Goal: Information Seeking & Learning: Learn about a topic

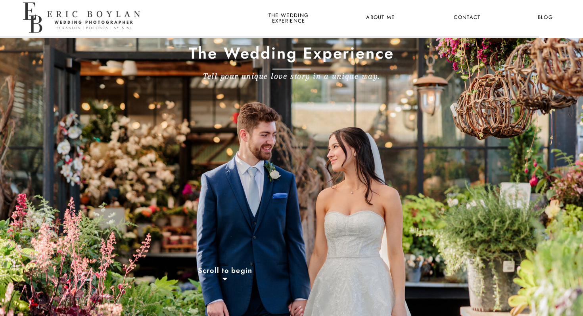
scroll to position [7, 0]
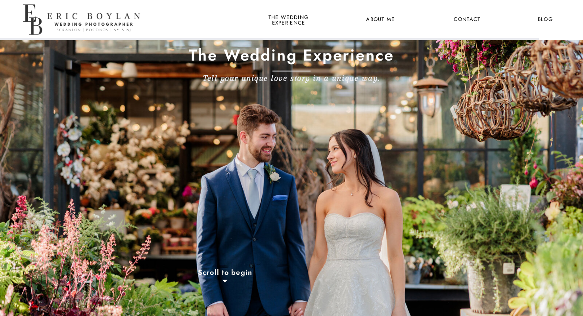
click at [467, 23] on nav "Contact" at bounding box center [466, 20] width 29 height 10
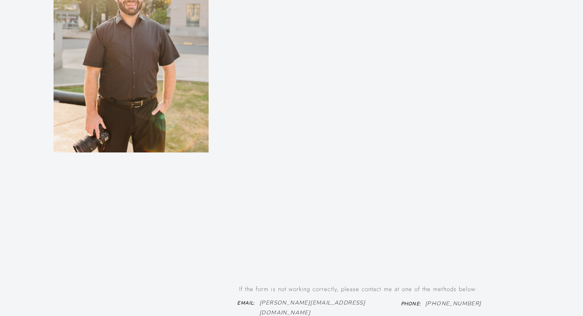
scroll to position [521, 0]
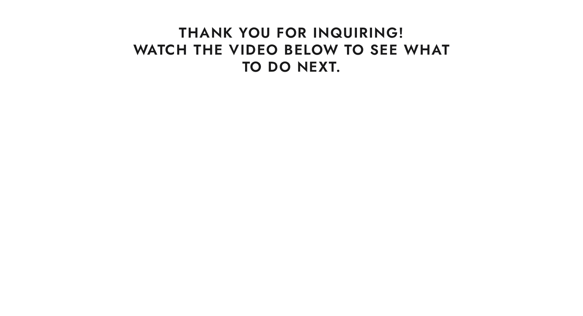
scroll to position [63, 0]
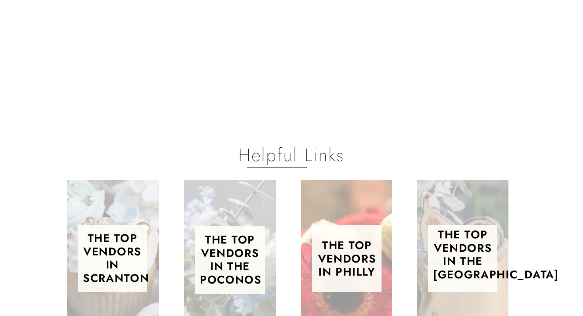
scroll to position [271, 0]
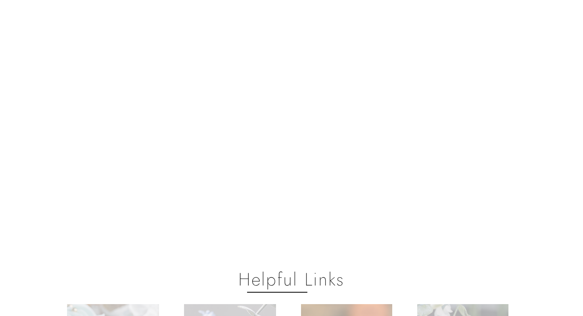
scroll to position [0, 0]
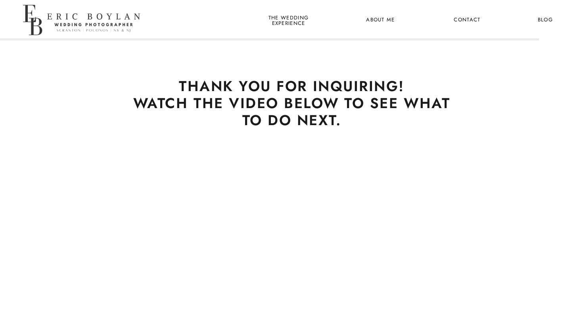
click at [280, 15] on nav "the wedding experience" at bounding box center [288, 20] width 43 height 10
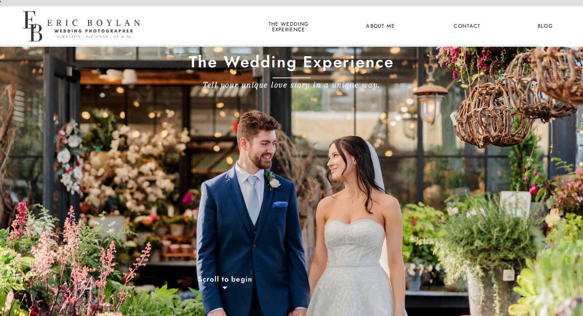
click at [301, 22] on nav "the wedding experience" at bounding box center [288, 26] width 43 height 10
click at [282, 29] on nav "the wedding experience" at bounding box center [288, 26] width 43 height 10
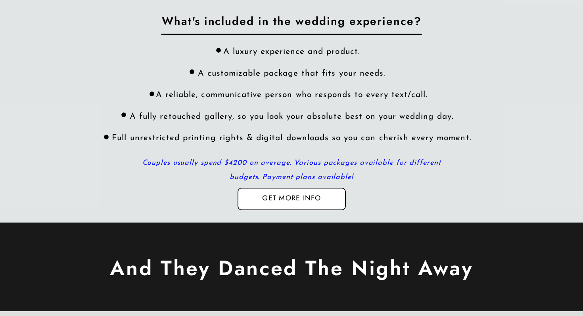
scroll to position [2413, 0]
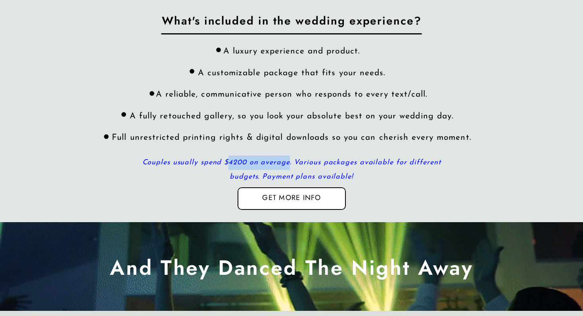
drag, startPoint x: 229, startPoint y: 165, endPoint x: 290, endPoint y: 168, distance: 61.1
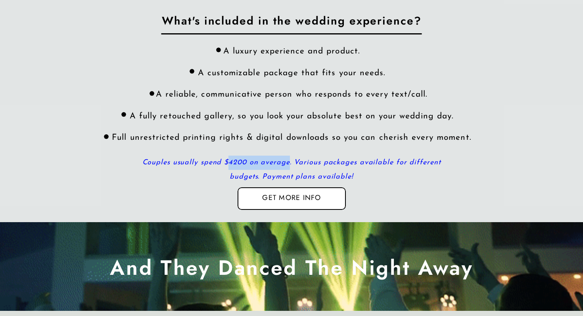
click at [290, 168] on p "Couples usually spend $4200 on average. Various packages available for differen…" at bounding box center [291, 169] width 315 height 26
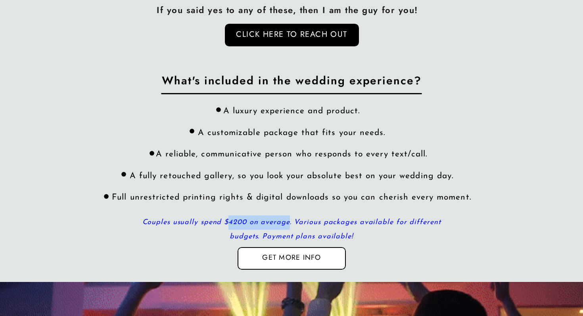
scroll to position [2355, 0]
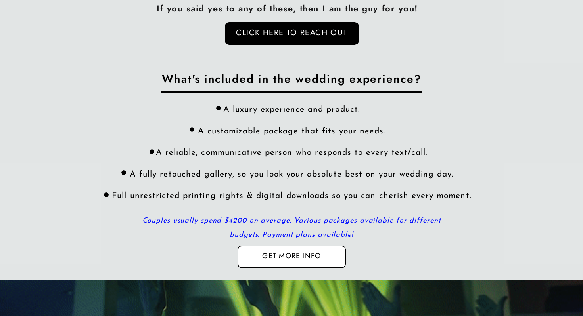
click at [258, 153] on div "A luxury experience and product. A customizable package that fits your needs. A…" at bounding box center [291, 166] width 379 height 125
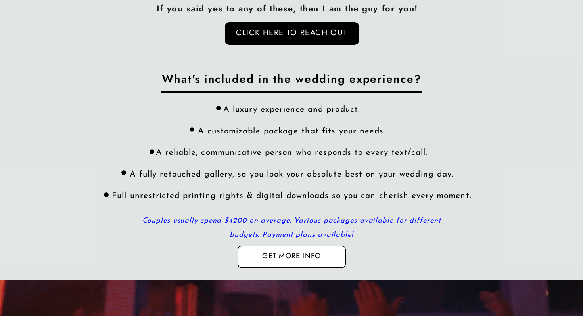
click at [289, 224] on icon "Couples usually spend $4200 on average. Various packages available for differen…" at bounding box center [291, 228] width 299 height 21
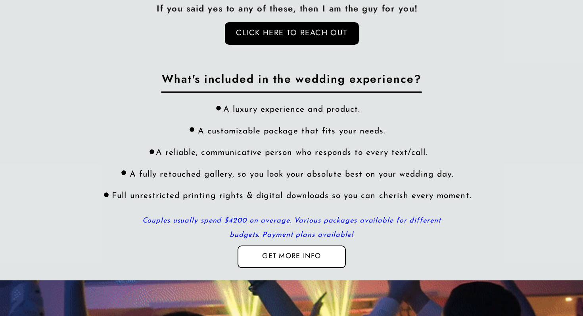
click at [287, 234] on icon "Couples usually spend $4200 on average. Various packages available for differen…" at bounding box center [291, 228] width 299 height 21
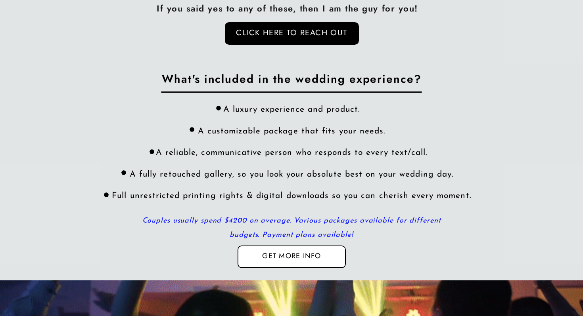
click at [274, 155] on div "A luxury experience and product. A customizable package that fits your needs. A…" at bounding box center [291, 166] width 379 height 125
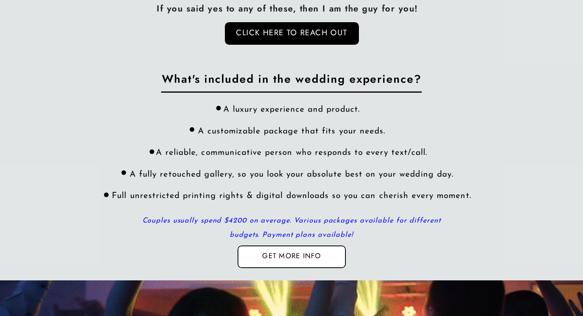
click at [278, 122] on div "A luxury experience and product. A customizable package that fits your needs. A…" at bounding box center [291, 166] width 379 height 125
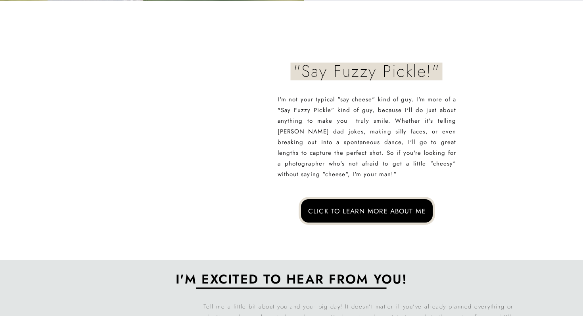
scroll to position [4037, 0]
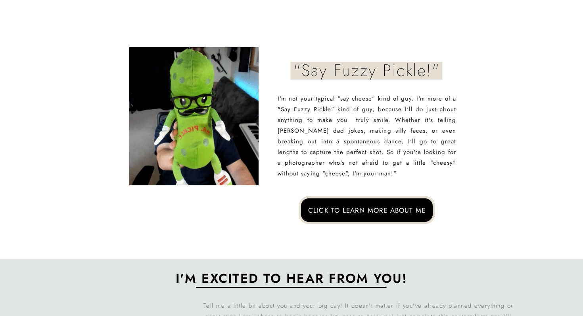
click at [384, 197] on div at bounding box center [367, 210] width 136 height 28
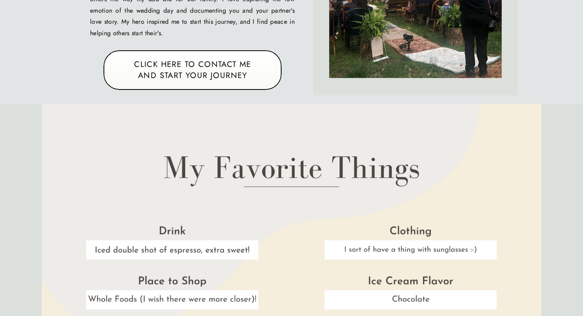
scroll to position [733, 0]
